Goal: Information Seeking & Learning: Learn about a topic

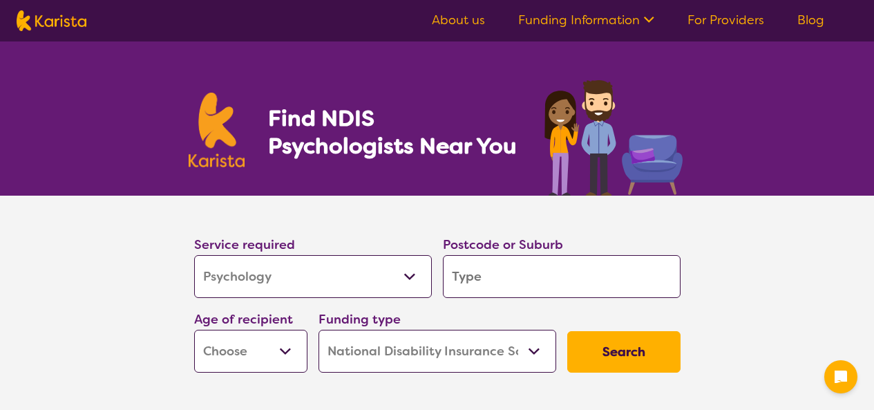
select select "Psychology"
select select "NDIS"
select select "Psychology"
select select "NDIS"
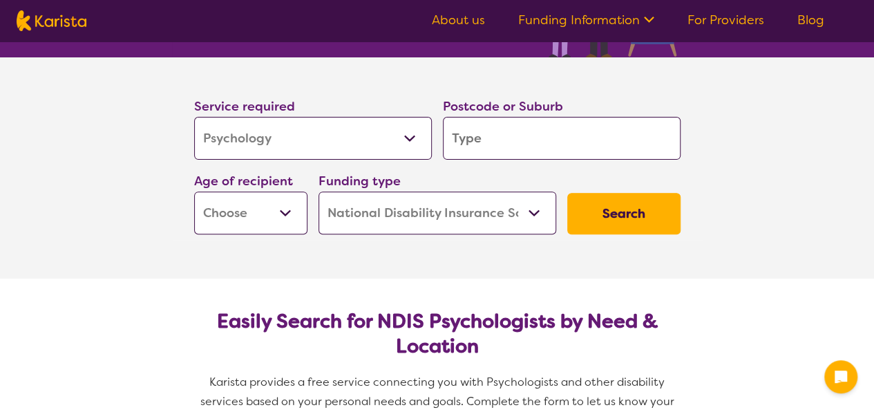
click at [484, 145] on input "search" at bounding box center [562, 138] width 238 height 43
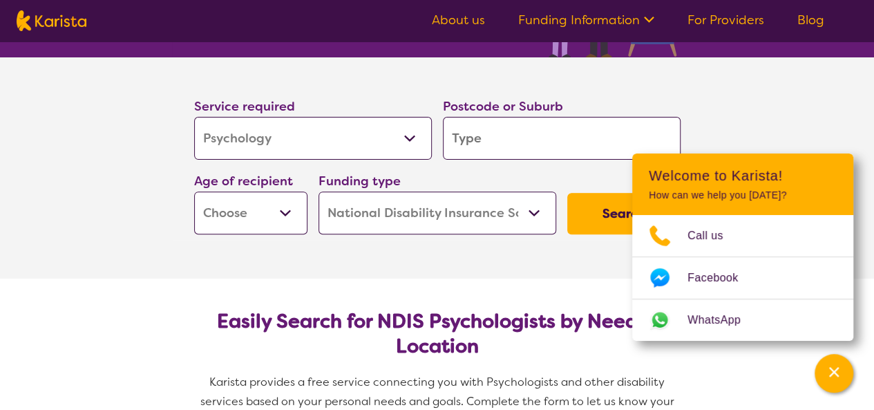
type input "q"
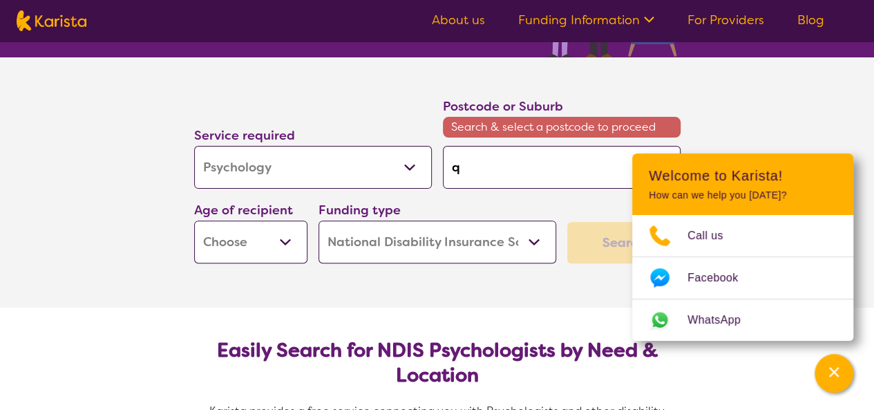
type input "qu"
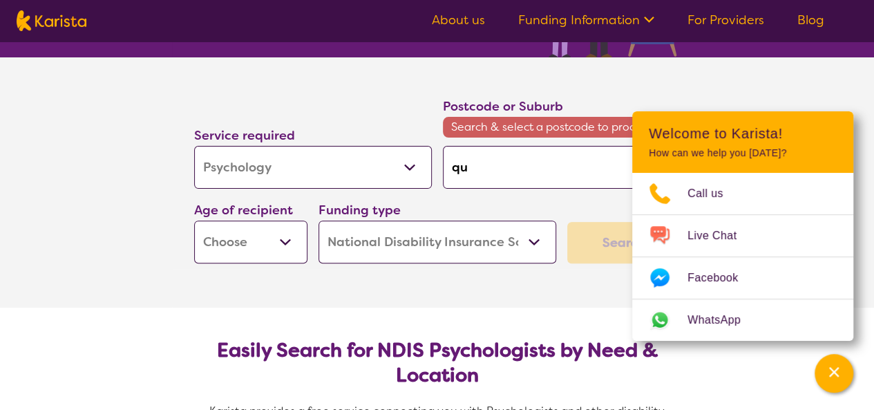
type input "qua"
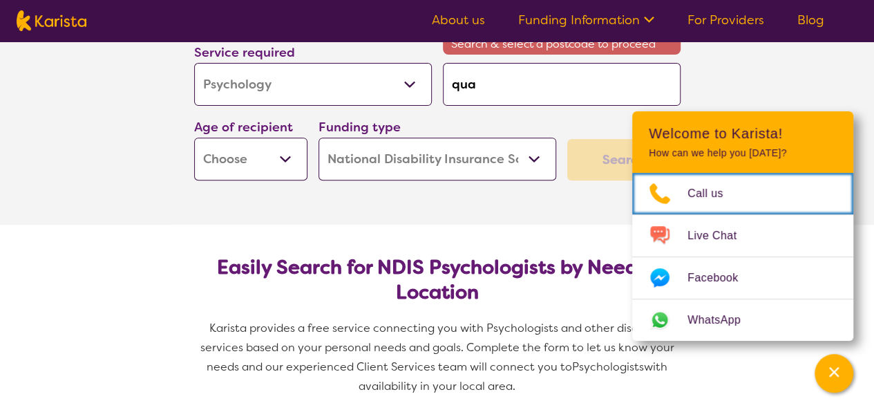
scroll to position [220, 0]
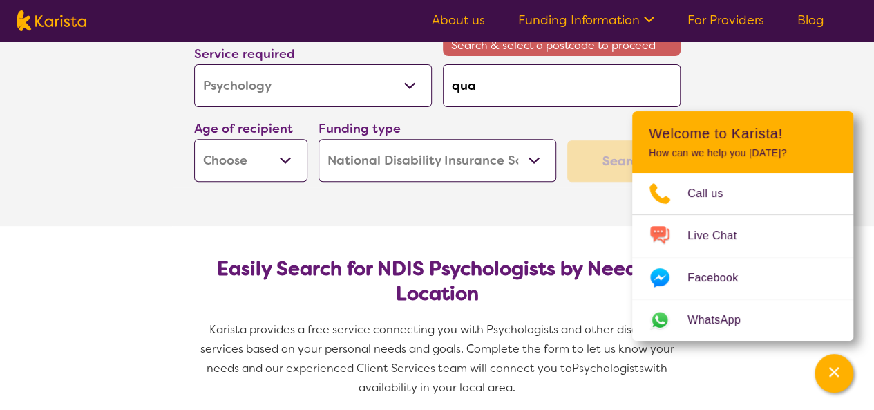
click at [489, 86] on input "qua" at bounding box center [562, 85] width 238 height 43
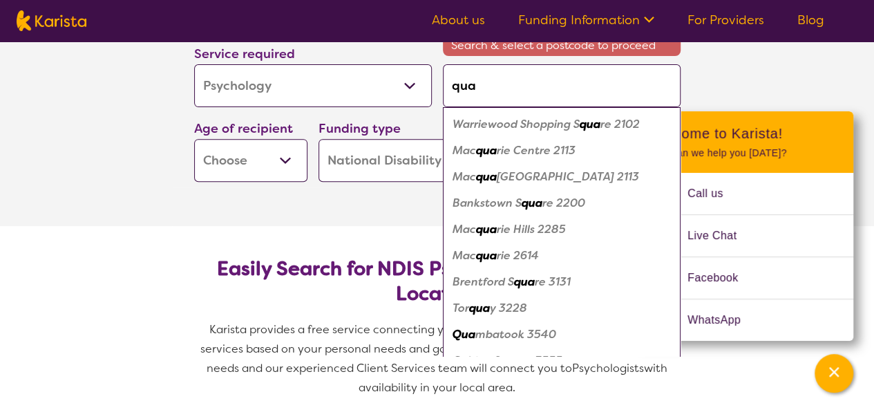
type input "quak"
type input "quake"
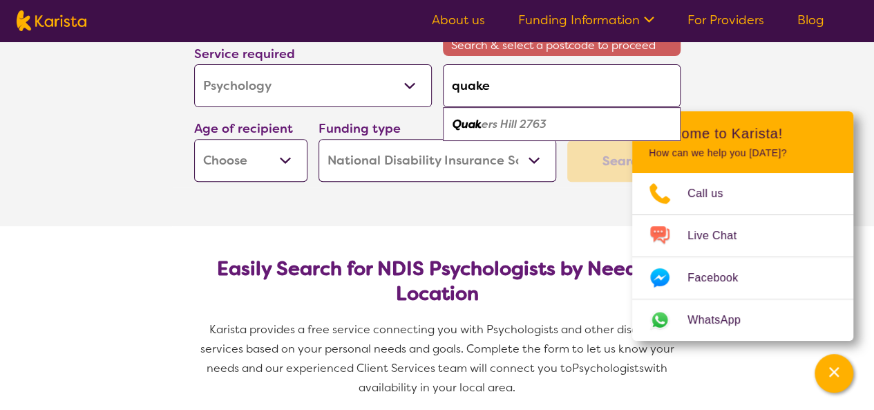
type input "[DEMOGRAPHIC_DATA]"
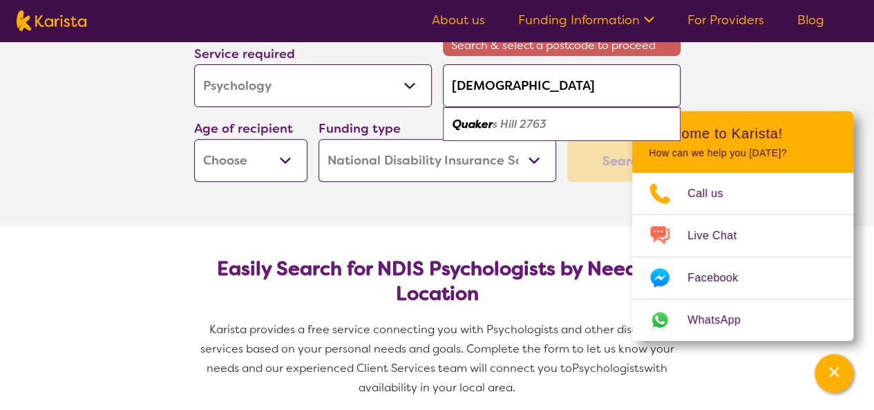
type input "[DEMOGRAPHIC_DATA]"
click at [483, 125] on em "[DEMOGRAPHIC_DATA]" at bounding box center [516, 124] width 128 height 15
type input "2763"
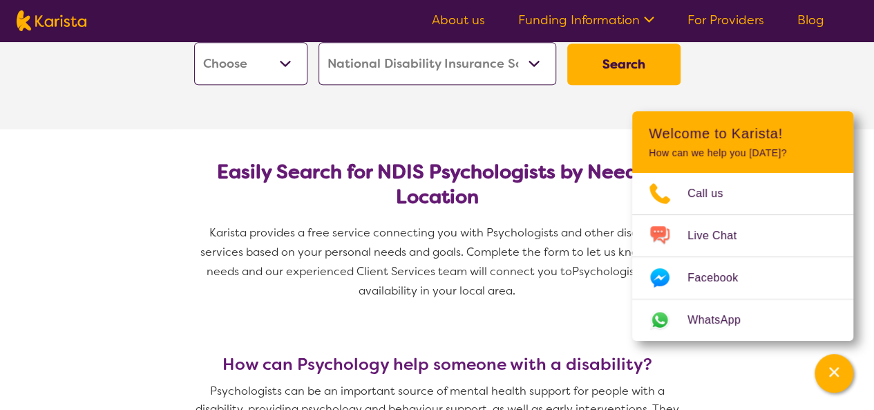
scroll to position [289, 0]
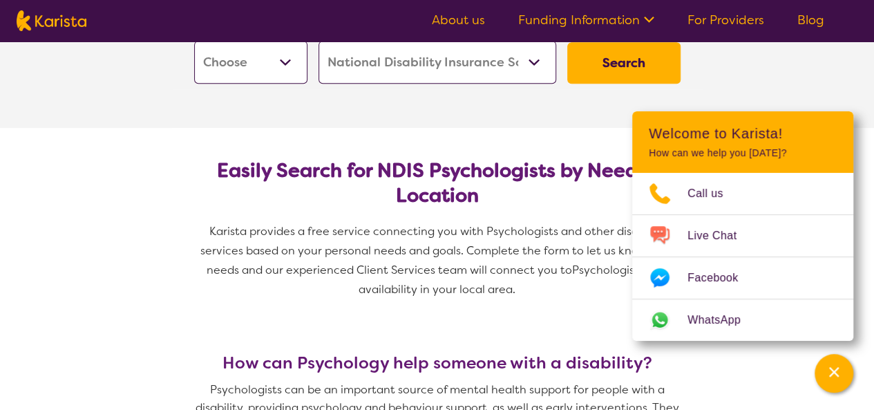
click at [620, 59] on button "Search" at bounding box center [623, 62] width 113 height 41
click at [597, 61] on button "Search" at bounding box center [623, 62] width 113 height 41
click at [287, 61] on select "Early Childhood - 0 to 9 Child - 10 to 11 Adolescent - 12 to 17 Adult - 18 to 6…" at bounding box center [250, 62] width 113 height 43
select select "AS"
click at [194, 41] on select "Early Childhood - 0 to 9 Child - 10 to 11 Adolescent - 12 to 17 Adult - 18 to 6…" at bounding box center [250, 62] width 113 height 43
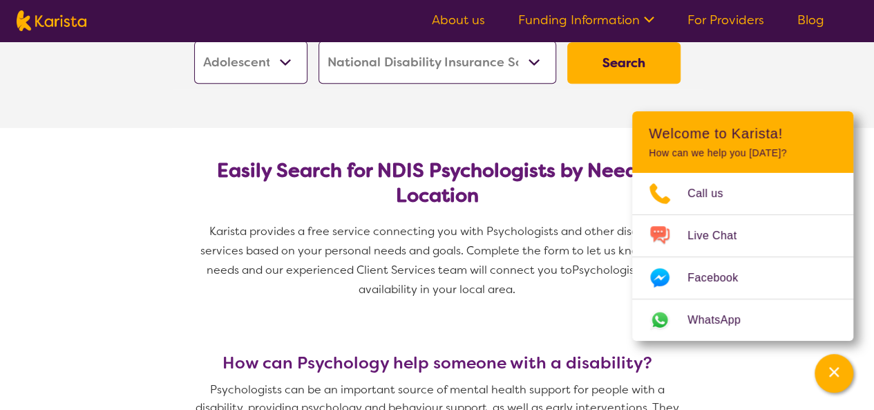
select select "AS"
click at [637, 61] on button "Search" at bounding box center [623, 62] width 113 height 41
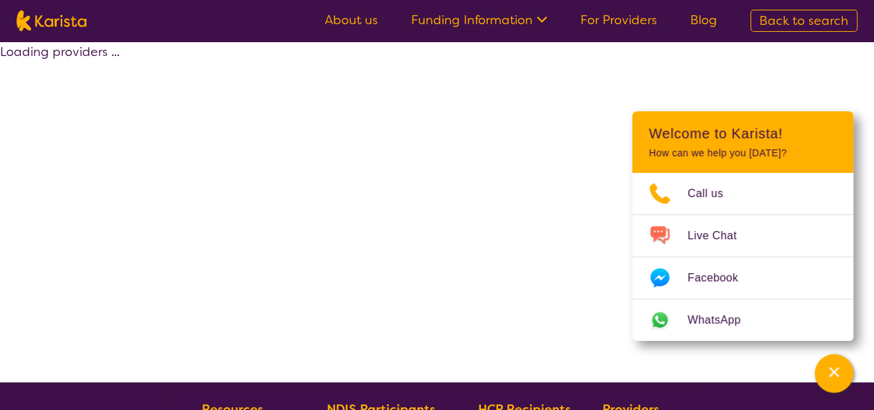
select select "by_score"
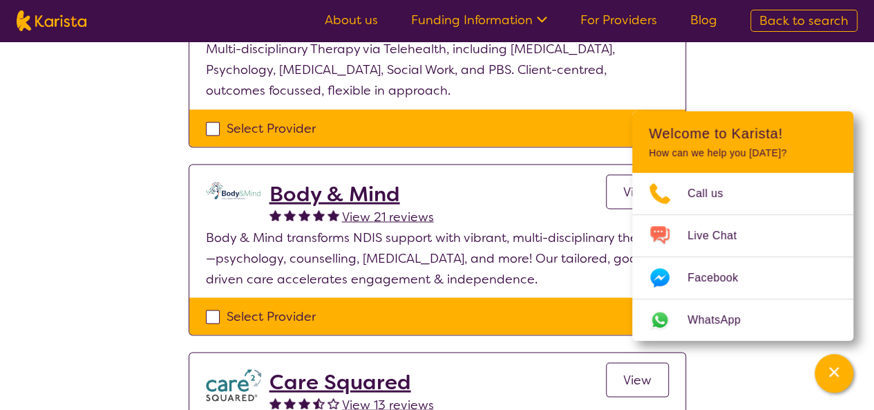
scroll to position [1038, 0]
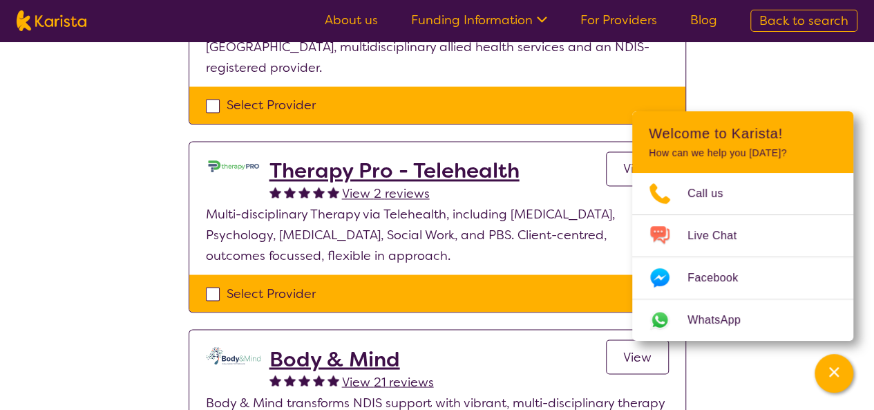
select select "Psychology"
select select "AS"
select select "NDIS"
select select "Psychology"
select select "AS"
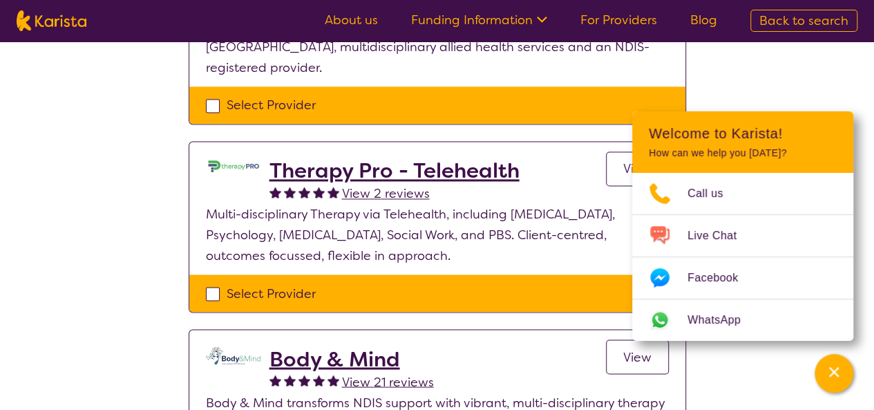
select select "NDIS"
